Goal: Transaction & Acquisition: Purchase product/service

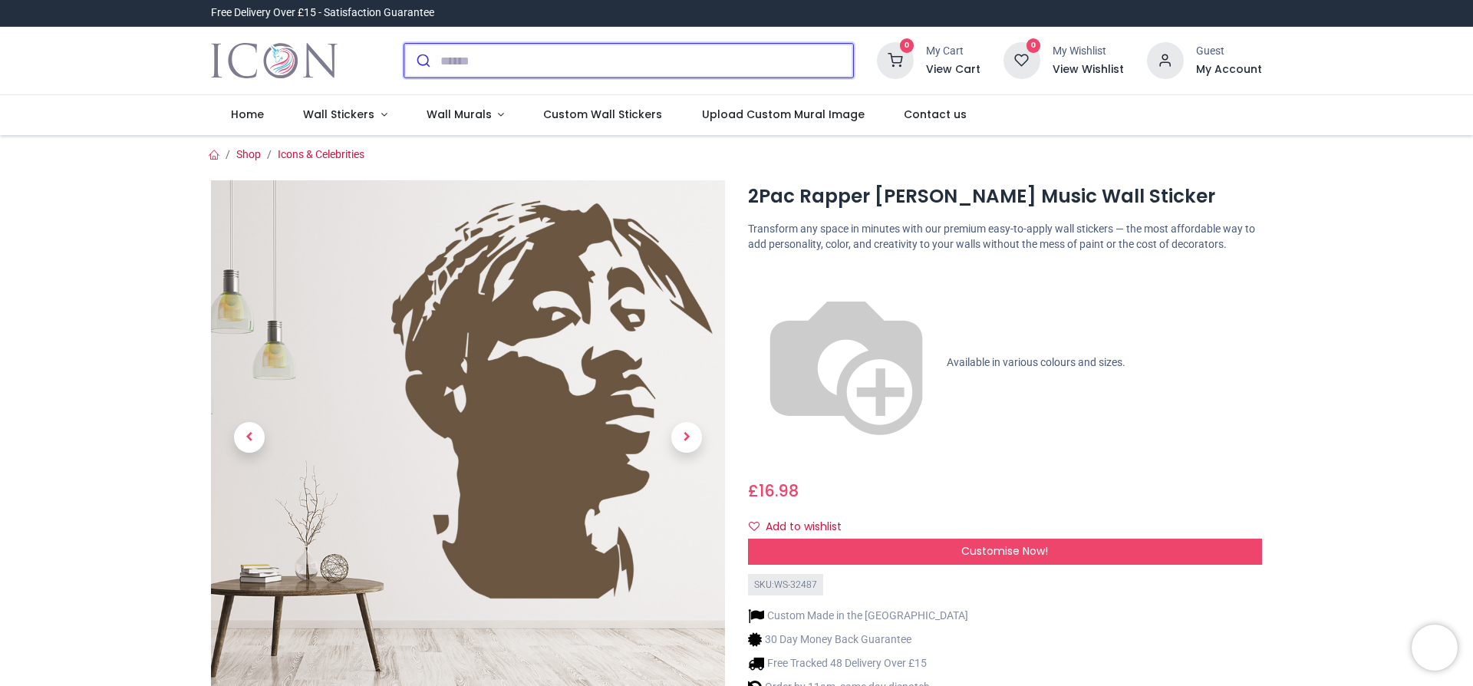
click at [480, 51] on input "search" at bounding box center [646, 61] width 413 height 34
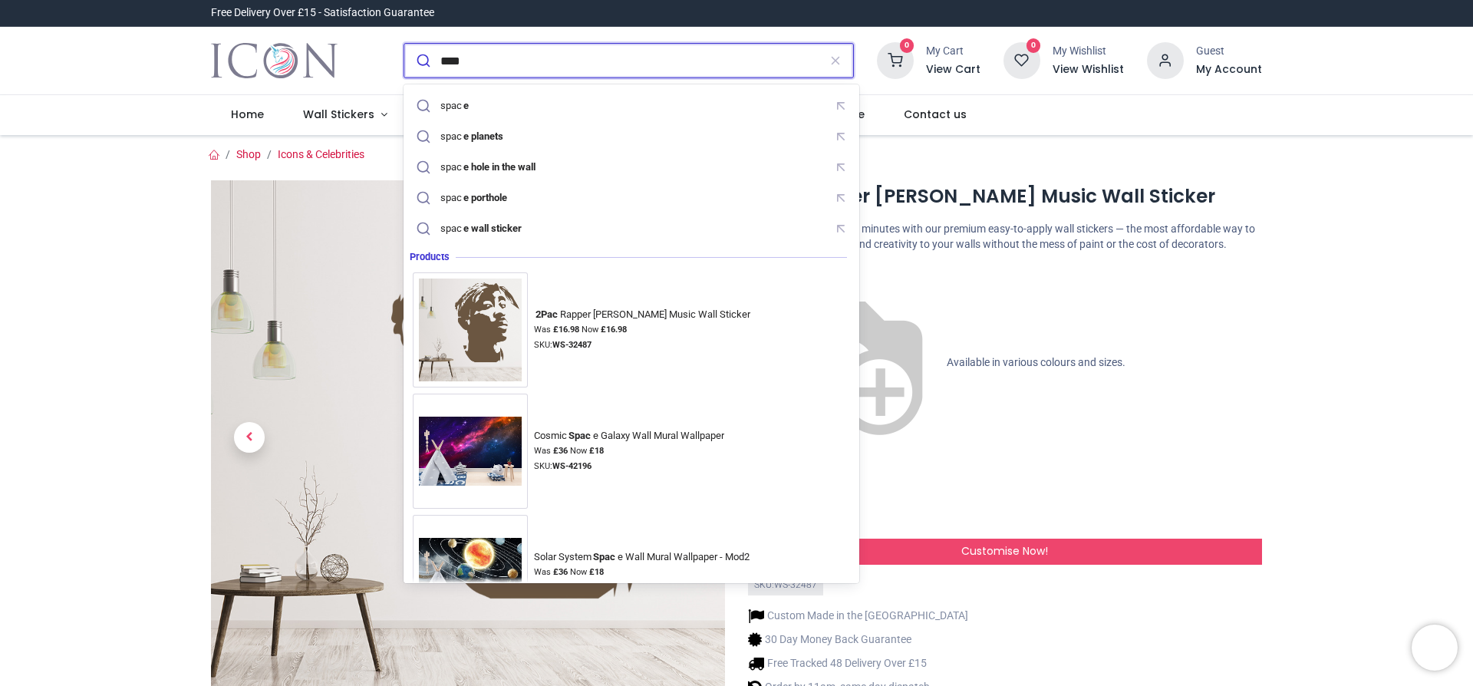
type input "****"
click at [404, 44] on button "submit" at bounding box center [422, 61] width 36 height 34
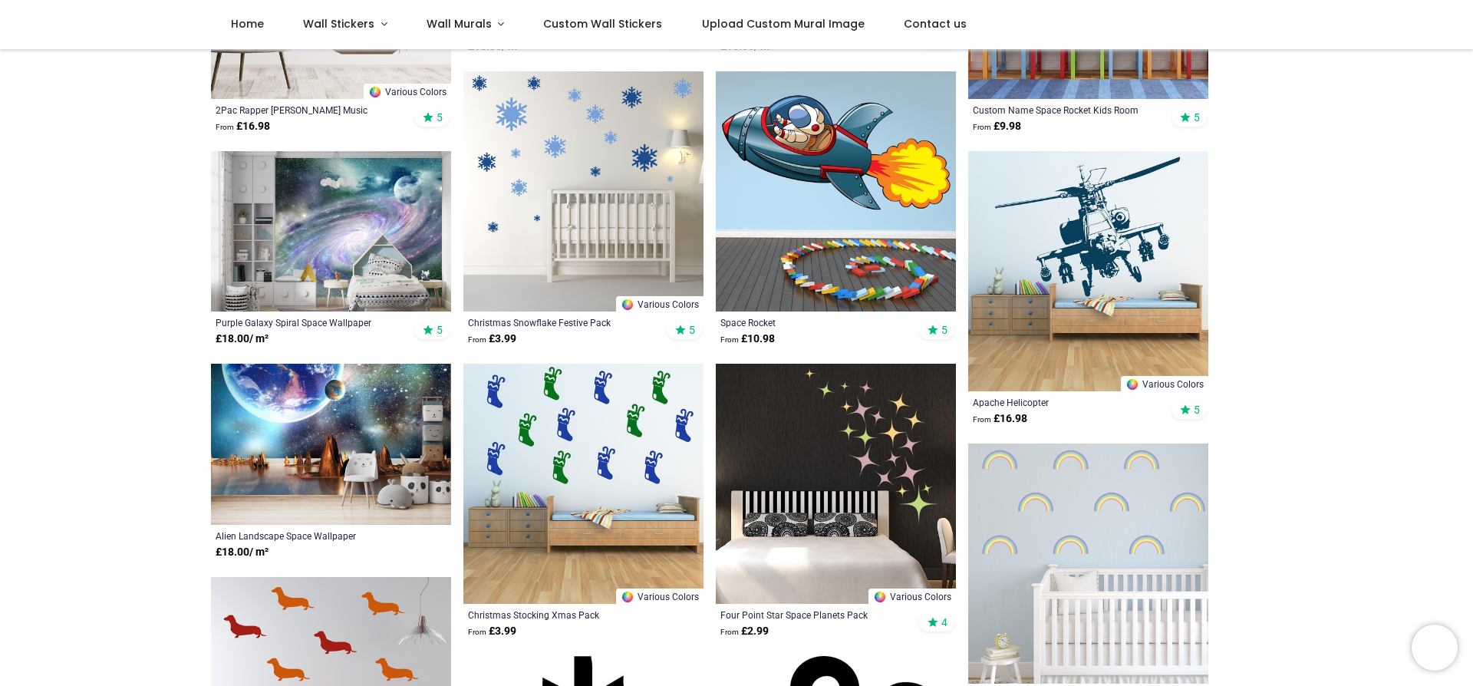
scroll to position [688, 0]
